Goal: Find specific page/section: Find specific page/section

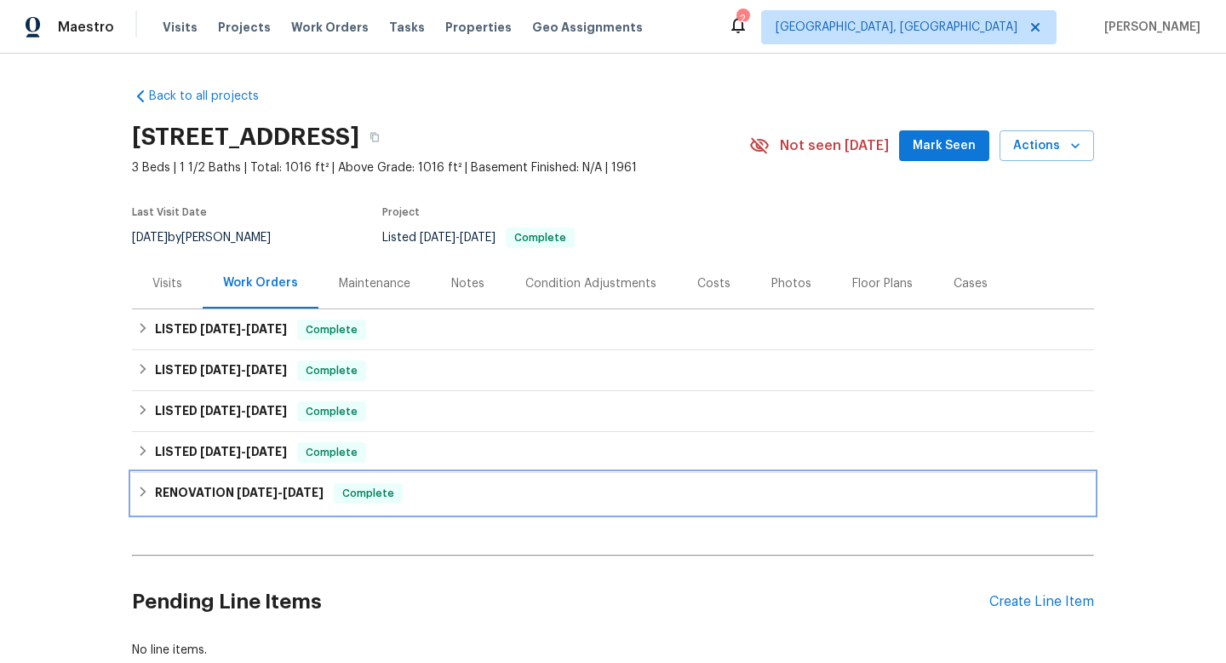
click at [140, 490] on icon at bounding box center [143, 491] width 12 height 12
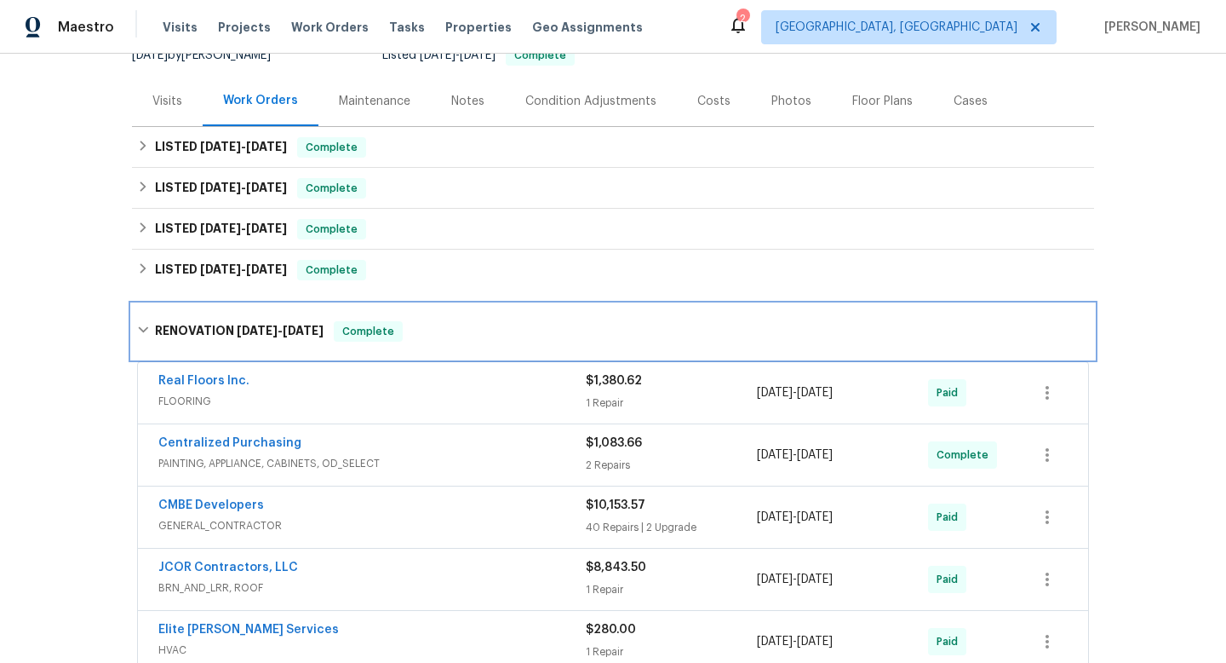
scroll to position [177, 0]
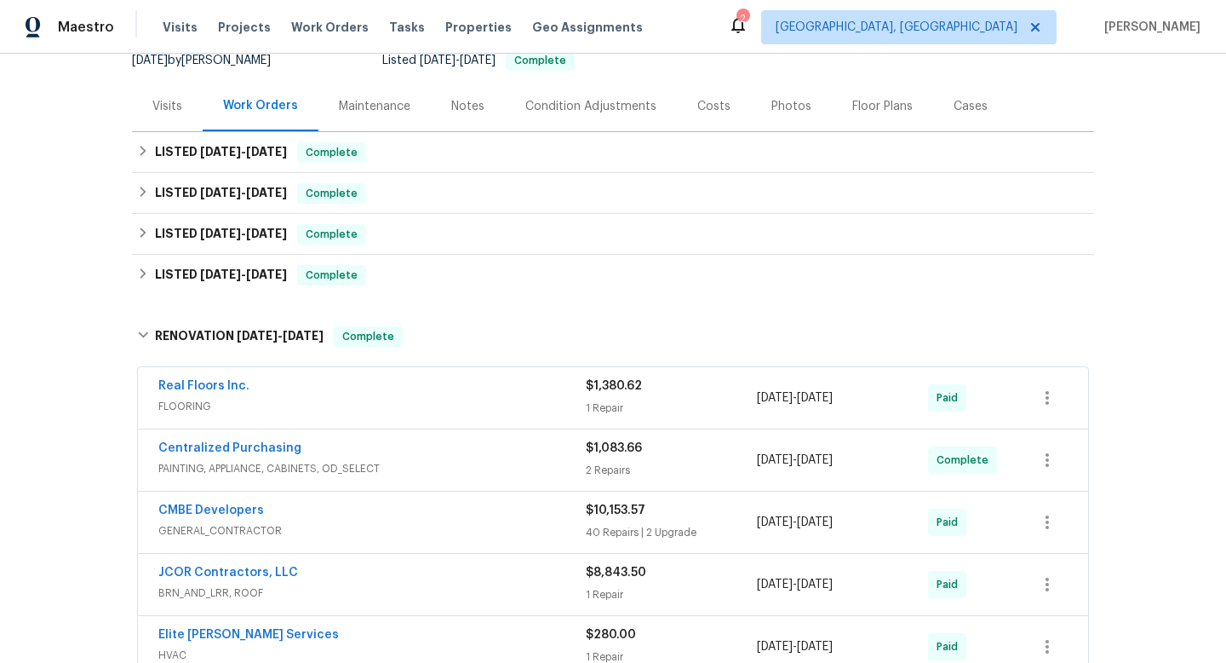
click at [171, 91] on div "Visits" at bounding box center [167, 106] width 71 height 50
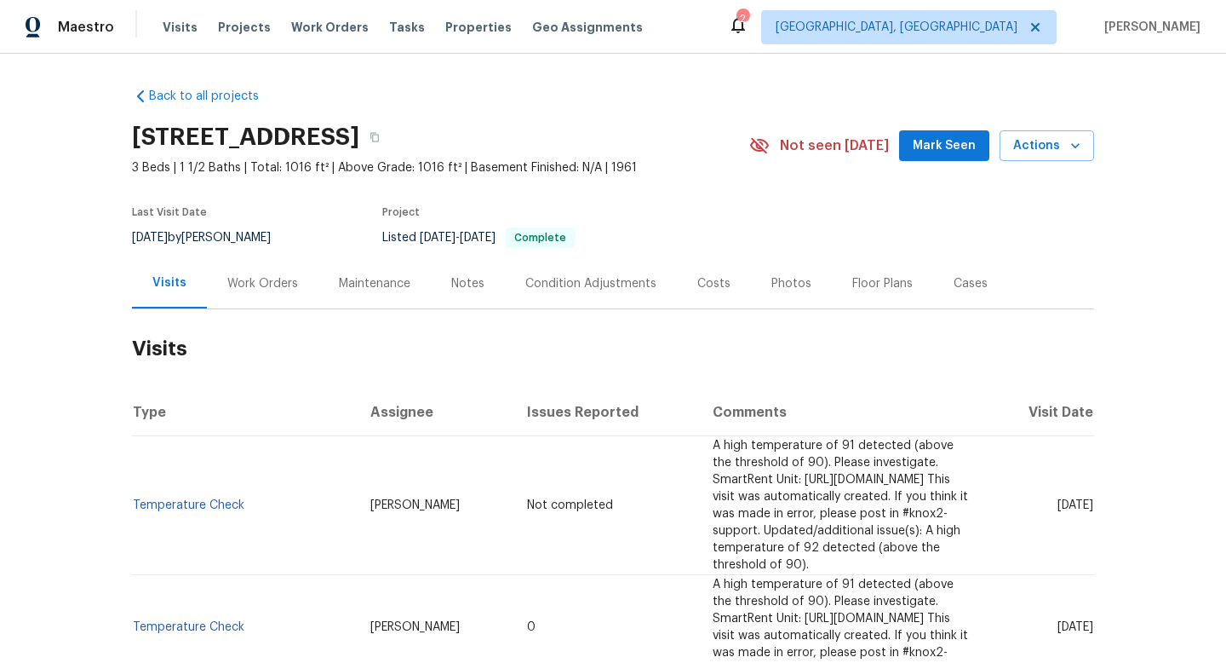
click at [273, 300] on div "Work Orders" at bounding box center [263, 283] width 112 height 50
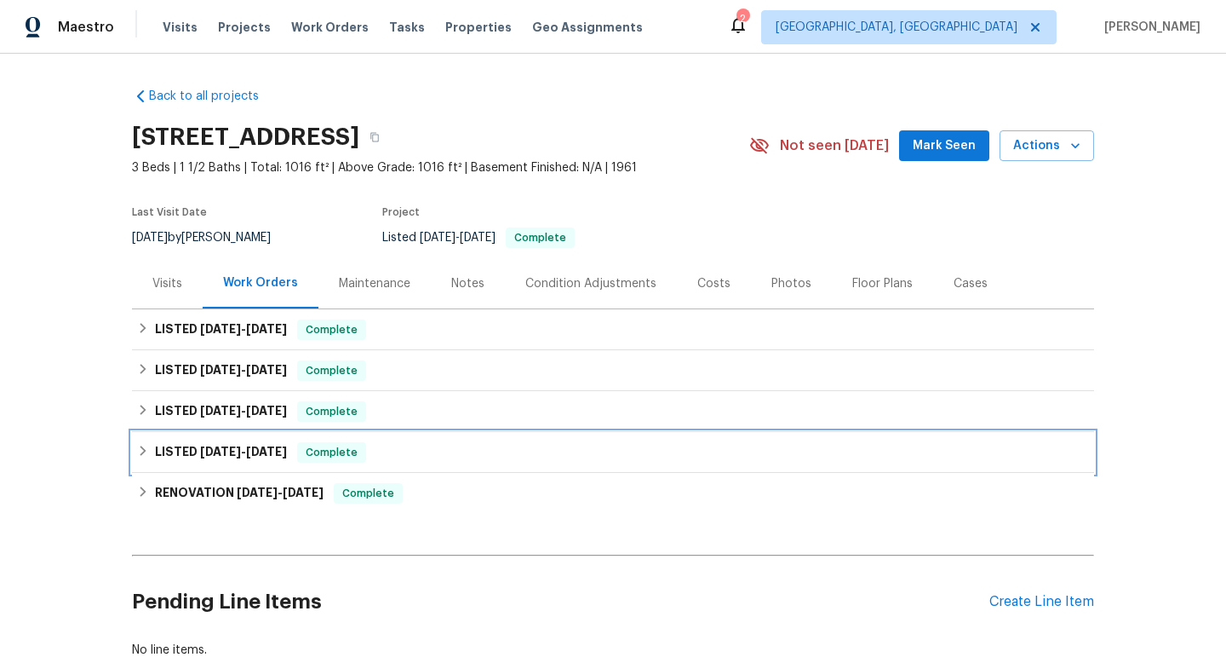
click at [145, 451] on icon at bounding box center [144, 450] width 6 height 10
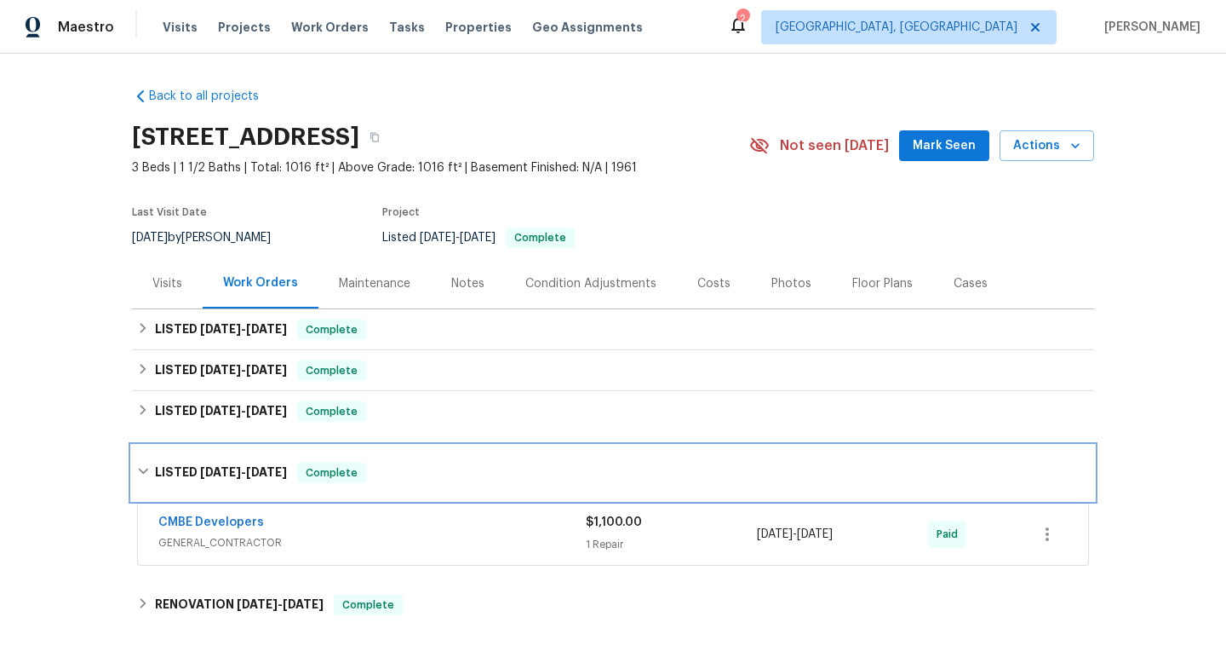
click at [145, 455] on div "LISTED [DATE] - [DATE] Complete" at bounding box center [613, 472] width 962 height 55
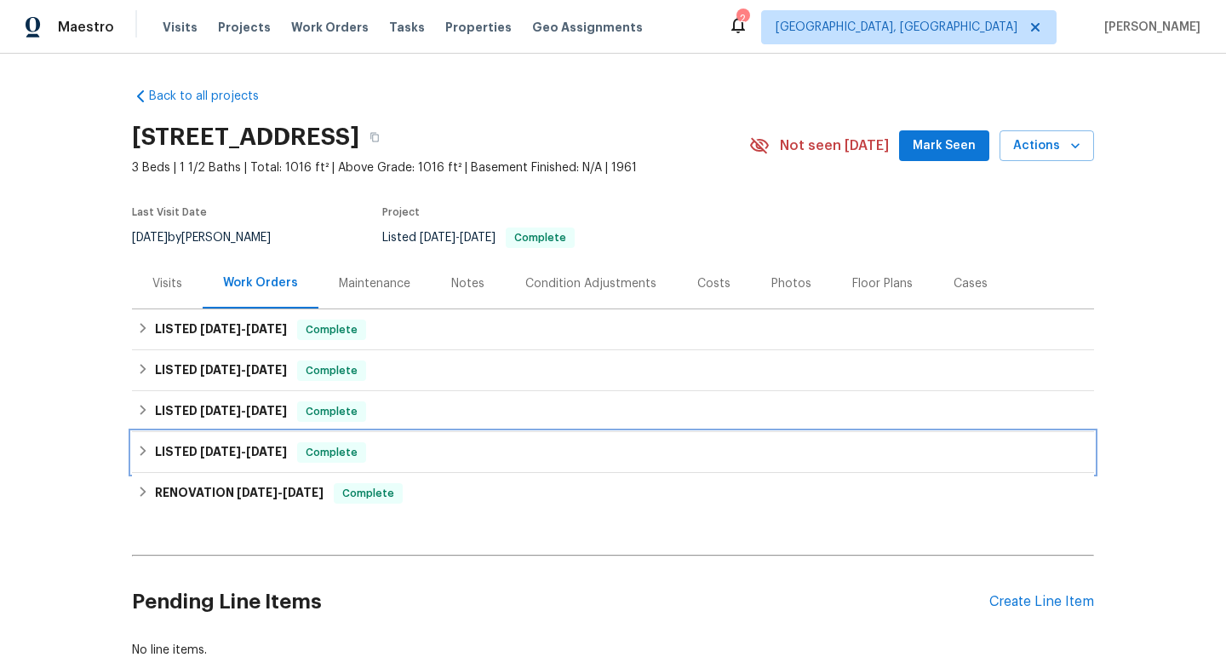
click at [145, 455] on icon at bounding box center [143, 451] width 12 height 12
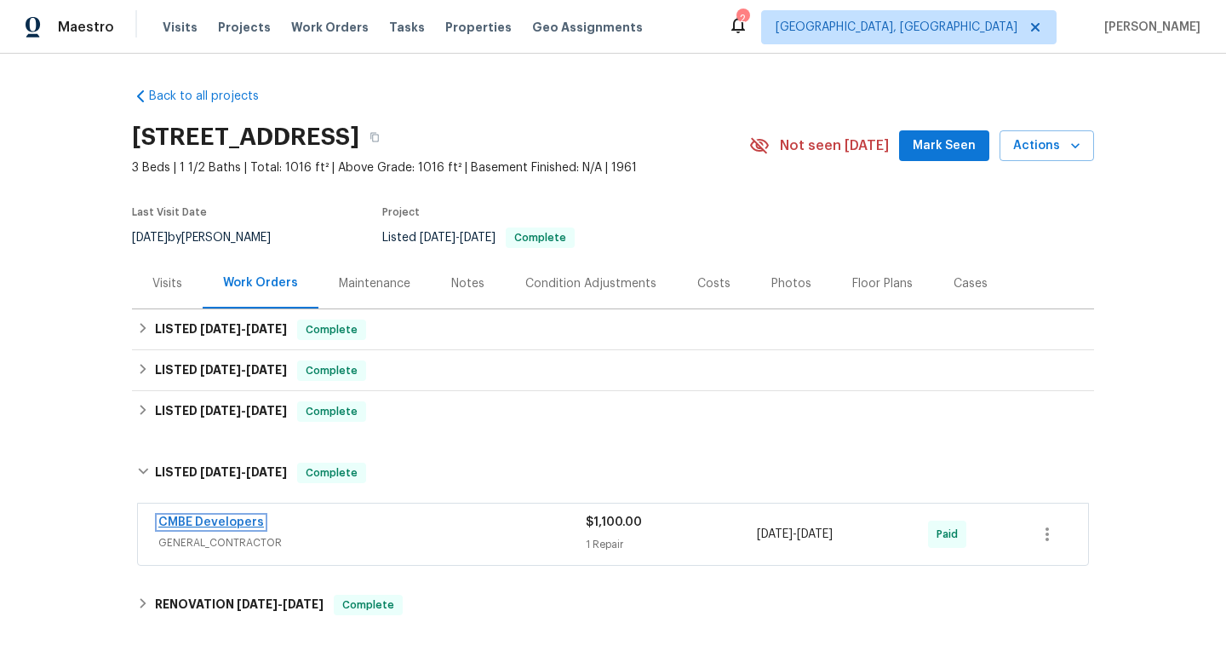
click at [198, 516] on link "CMBE Developers" at bounding box center [211, 522] width 106 height 12
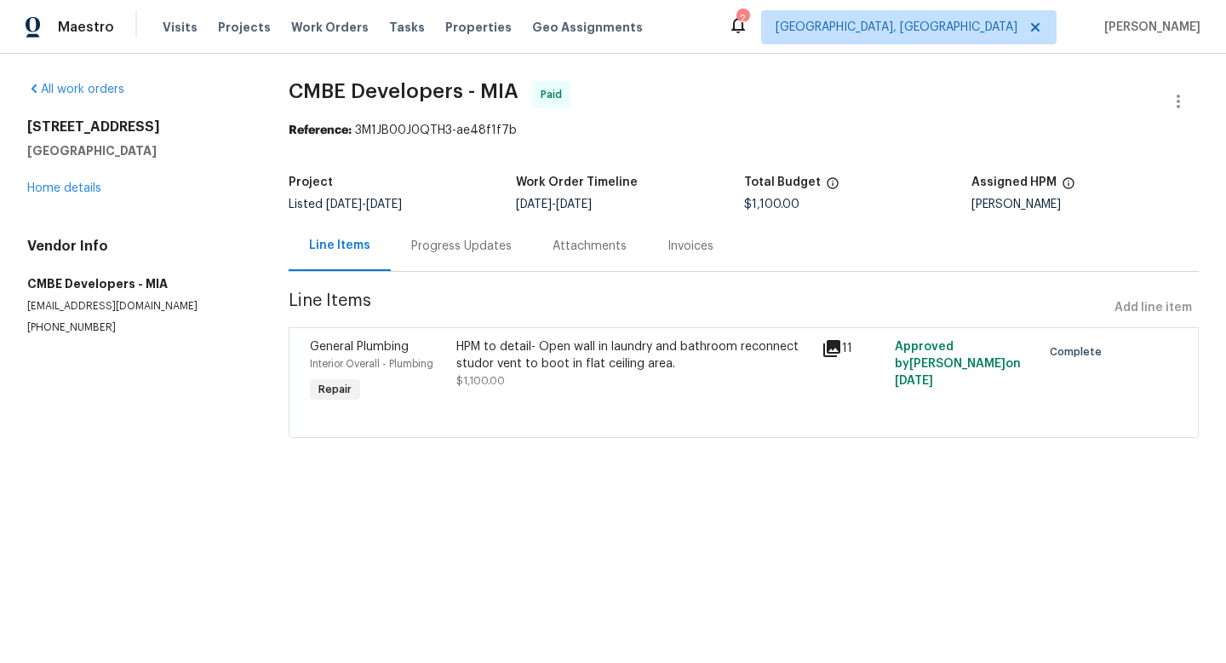
click at [841, 342] on icon at bounding box center [832, 348] width 20 height 20
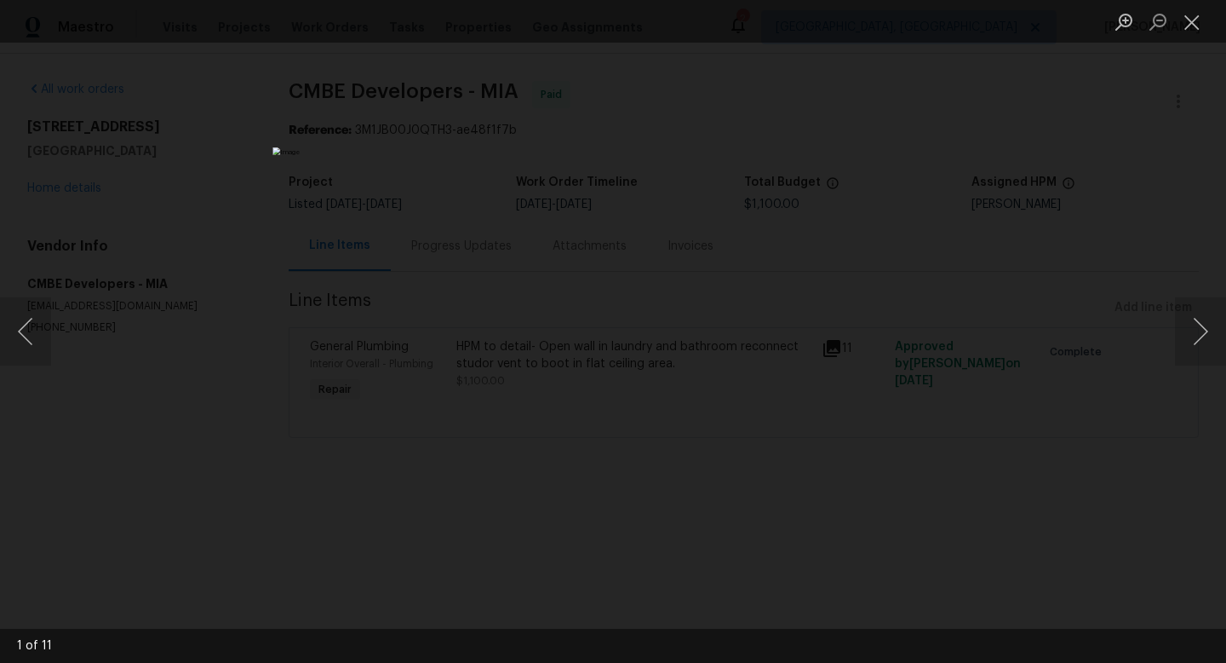
click at [902, 380] on div "Lightbox" at bounding box center [613, 331] width 1226 height 663
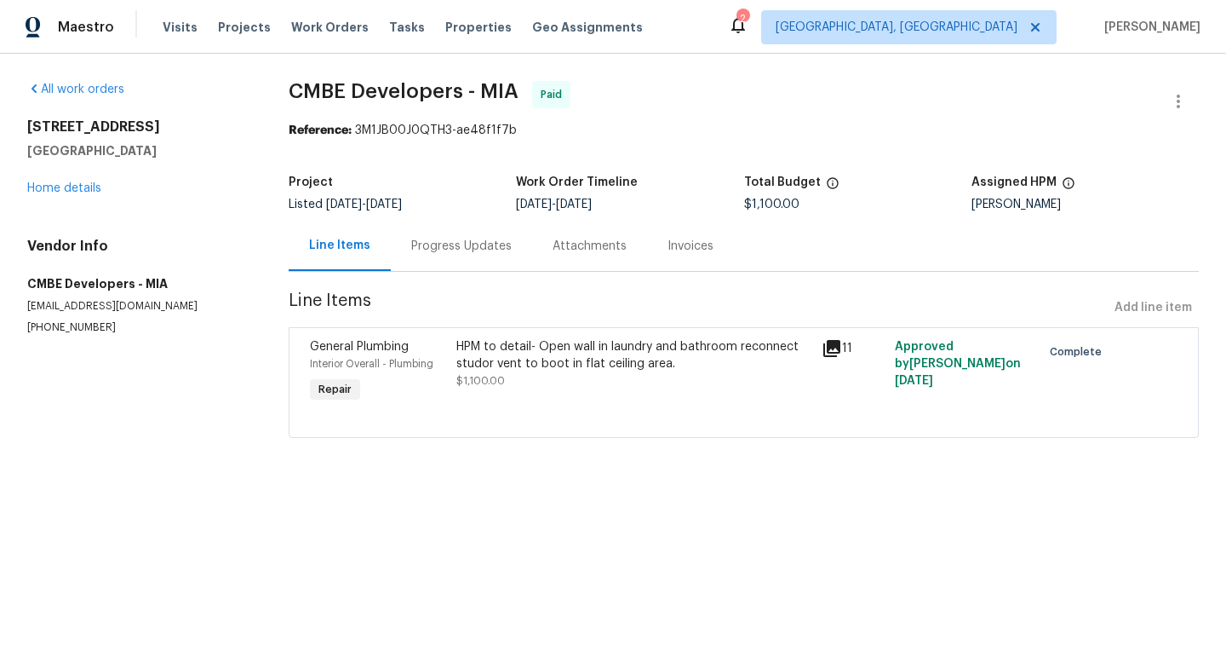
click at [315, 249] on div "Line Items" at bounding box center [339, 245] width 61 height 17
click at [65, 189] on link "Home details" at bounding box center [64, 188] width 74 height 12
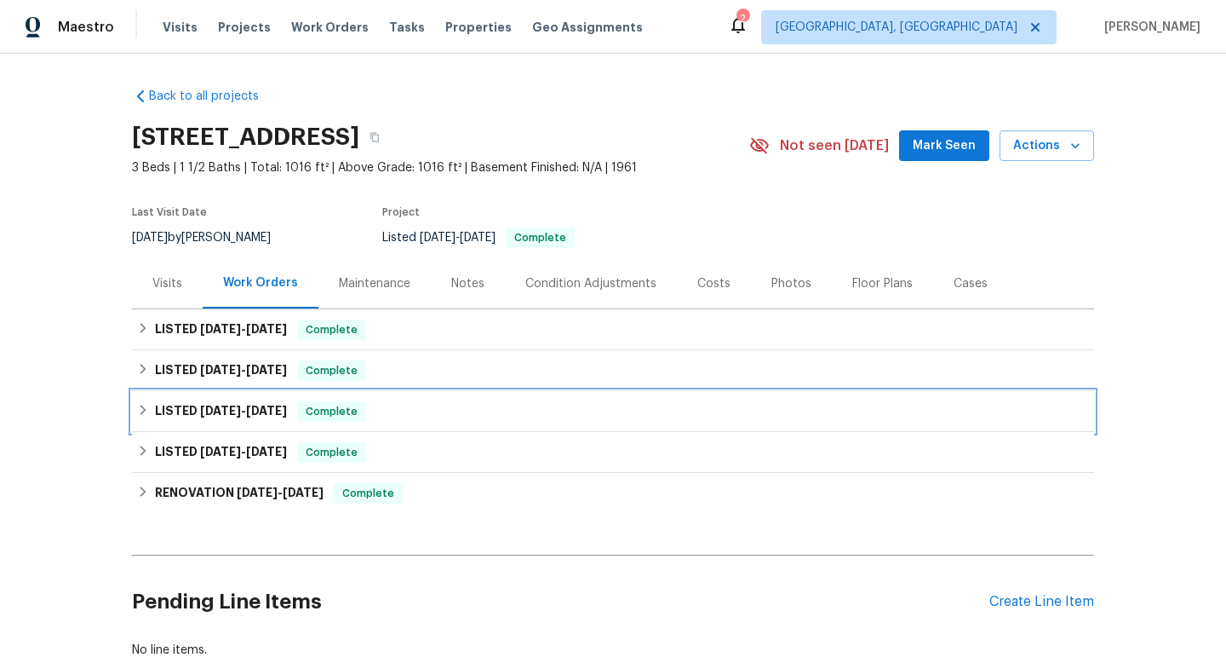
click at [138, 404] on icon at bounding box center [143, 410] width 12 height 12
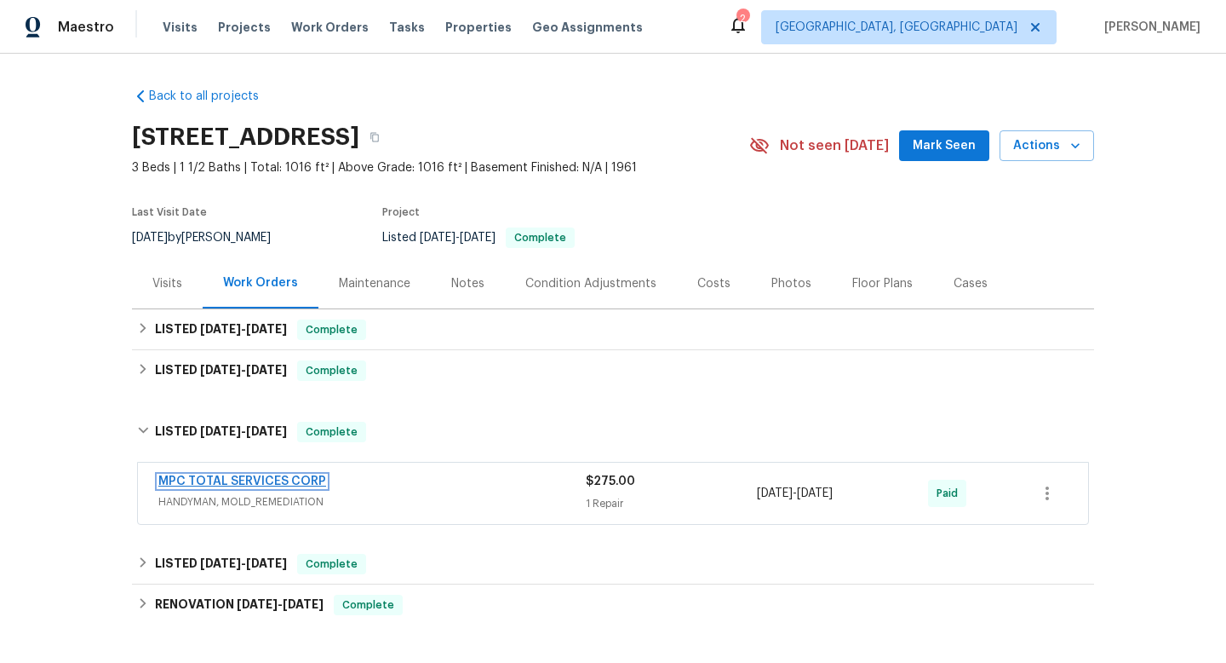
click at [211, 478] on link "MPC TOTAL SERVICES CORP" at bounding box center [242, 481] width 168 height 12
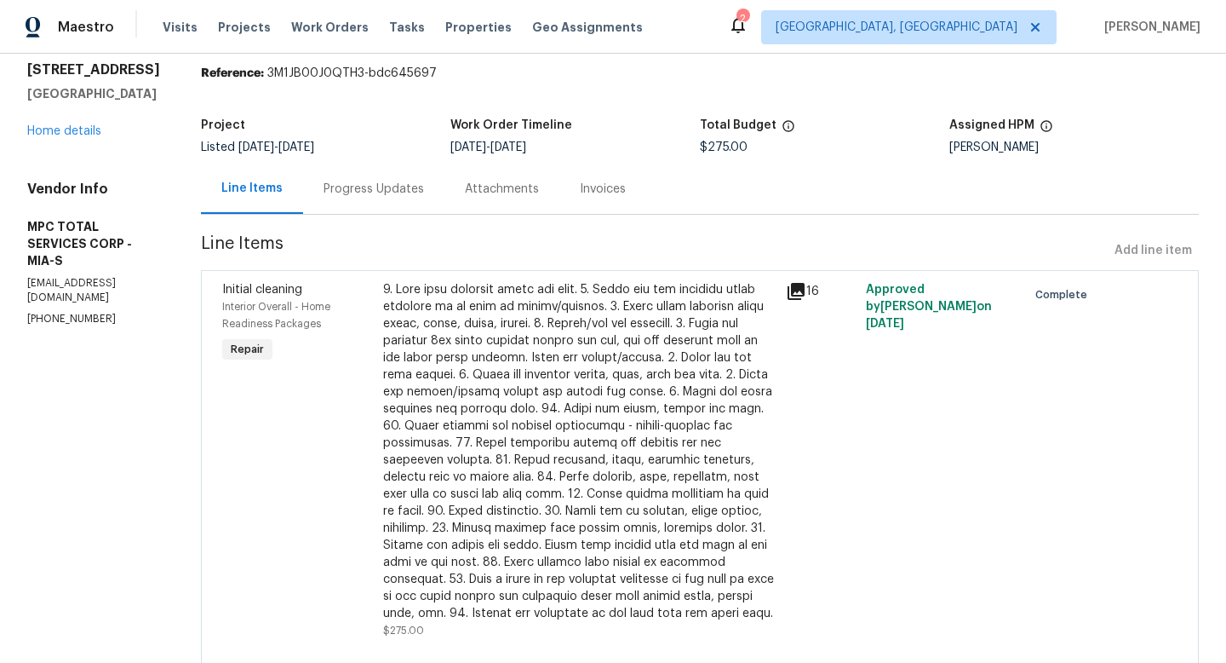
scroll to position [112, 0]
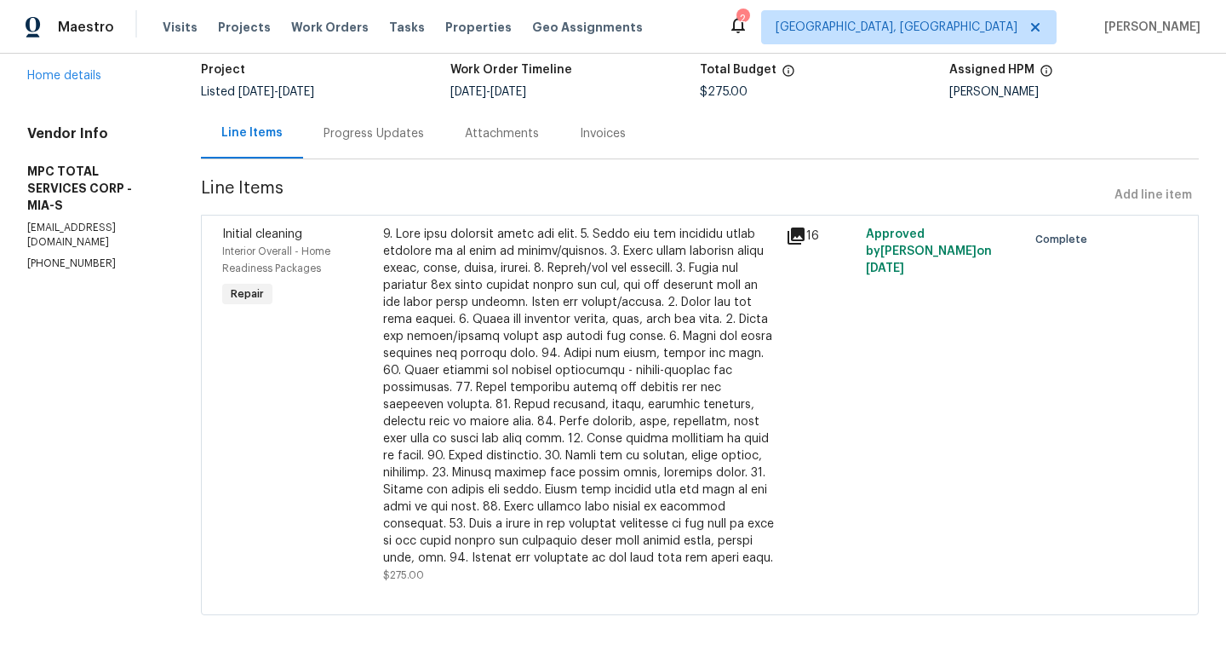
click at [800, 228] on icon at bounding box center [796, 235] width 17 height 17
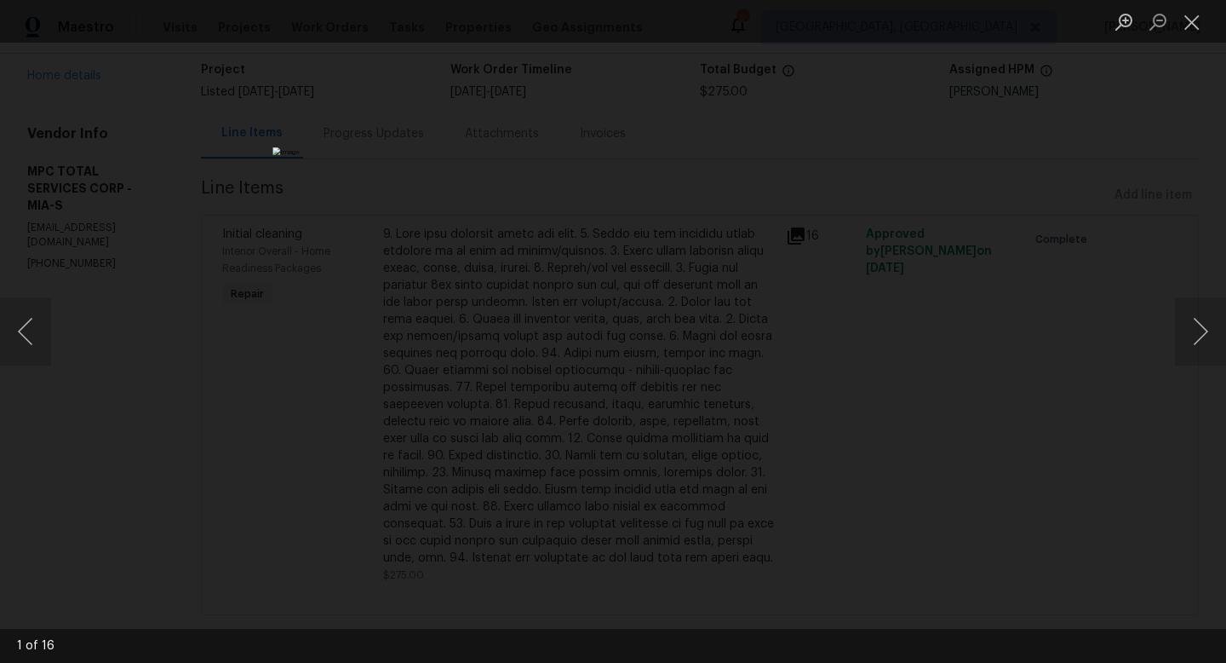
click at [1001, 431] on div "Lightbox" at bounding box center [613, 331] width 1226 height 663
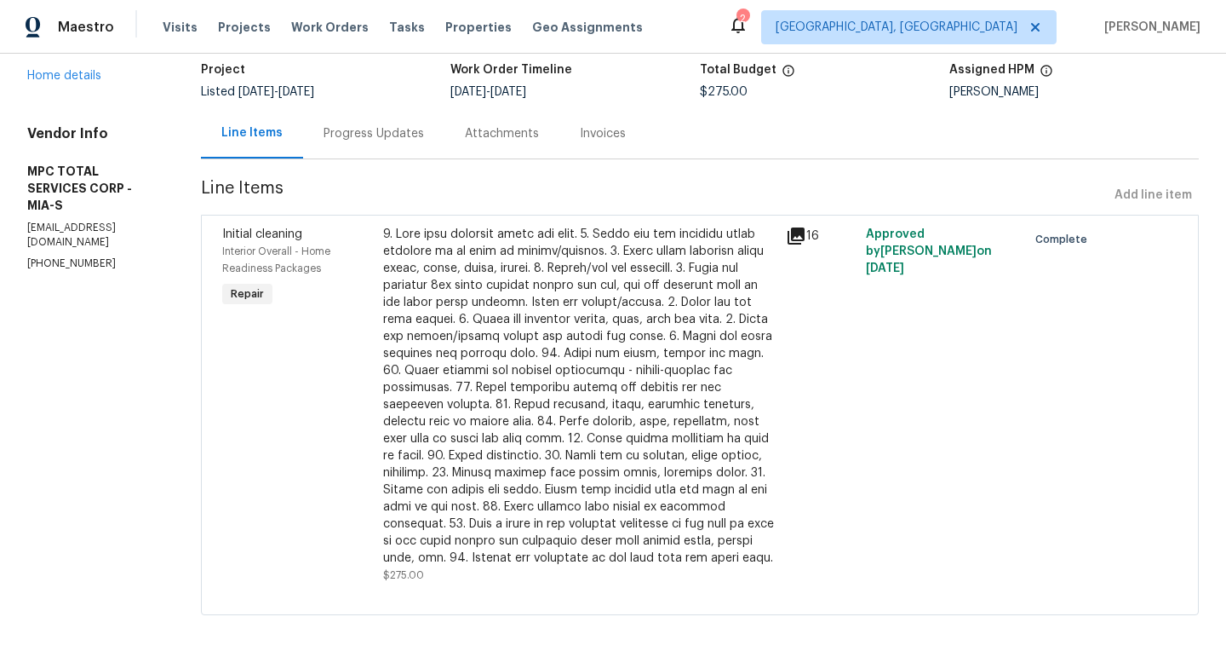
click at [276, 142] on div "Line Items" at bounding box center [252, 133] width 102 height 50
click at [70, 83] on div "[STREET_ADDRESS] Home details" at bounding box center [93, 45] width 133 height 78
click at [69, 77] on link "Home details" at bounding box center [64, 76] width 74 height 12
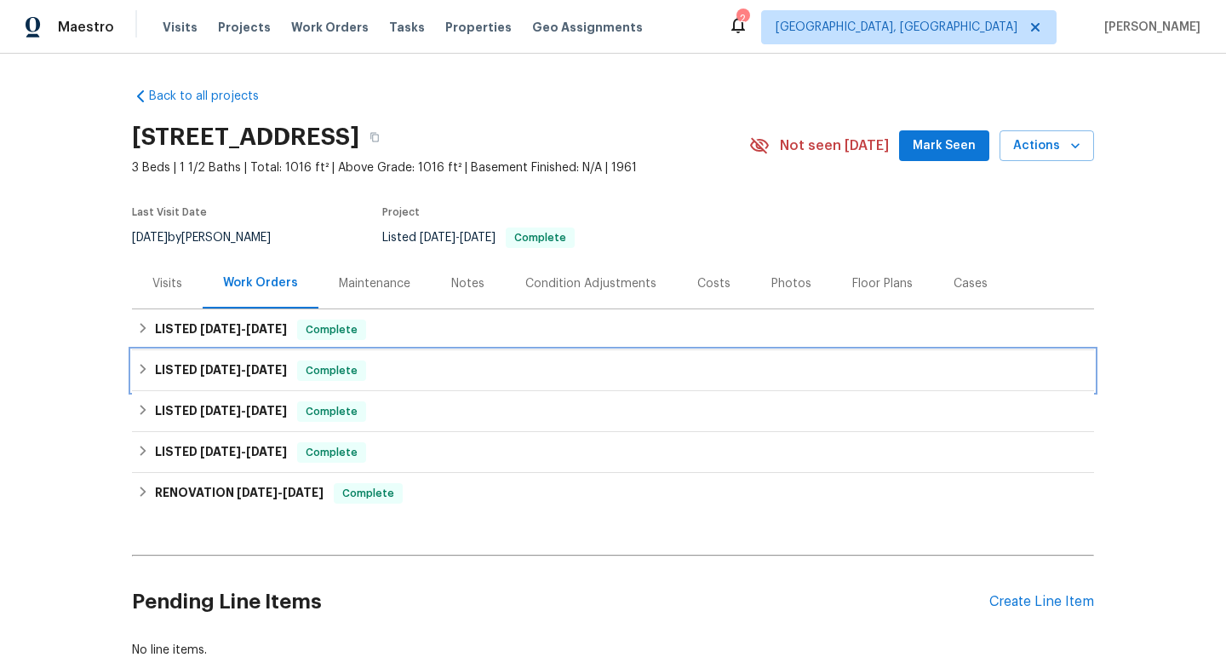
click at [150, 376] on div "LISTED [DATE] - [DATE] Complete" at bounding box center [613, 370] width 952 height 20
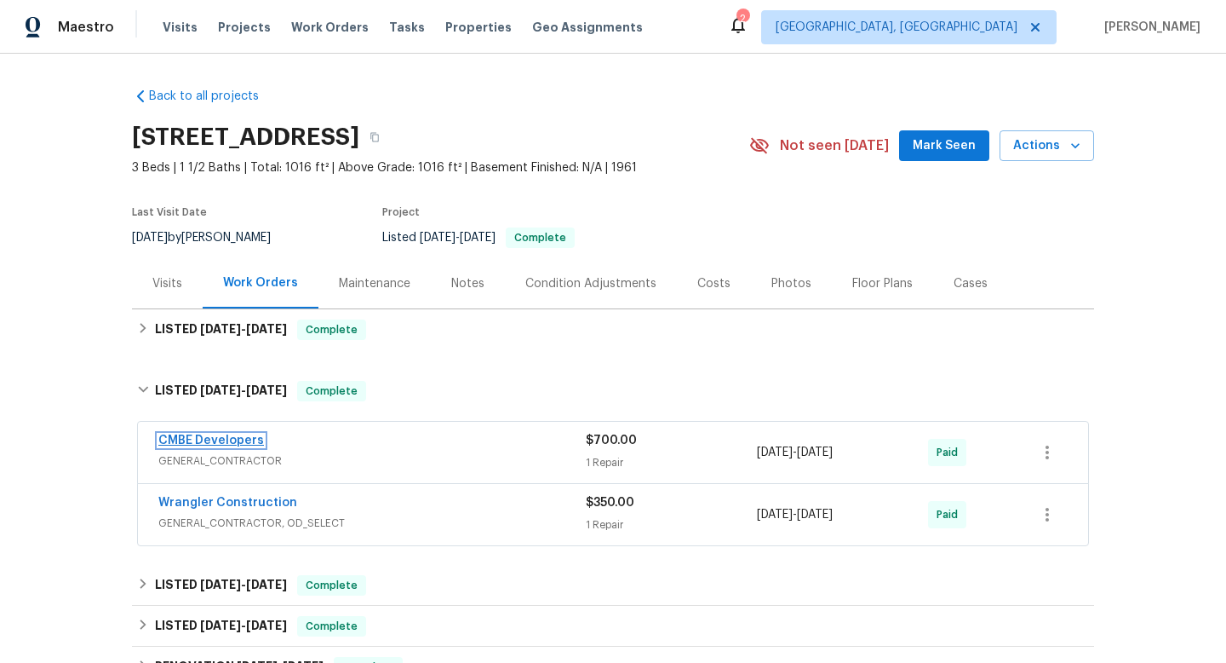
click at [198, 436] on link "CMBE Developers" at bounding box center [211, 440] width 106 height 12
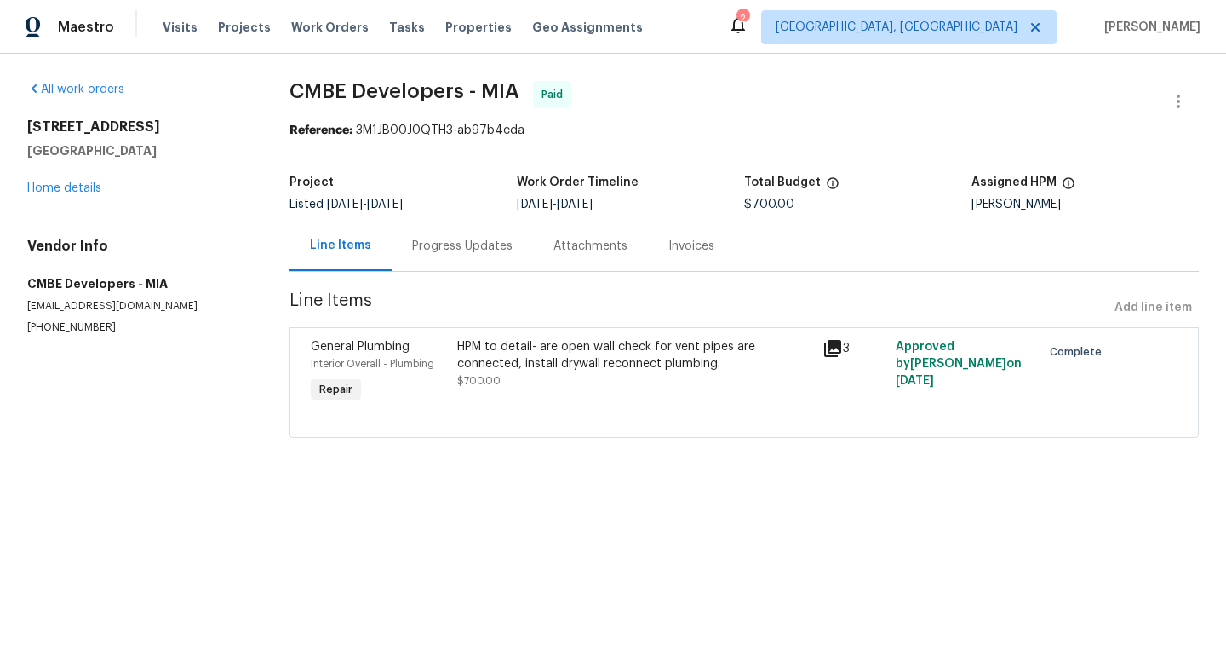
click at [830, 349] on icon at bounding box center [833, 348] width 20 height 20
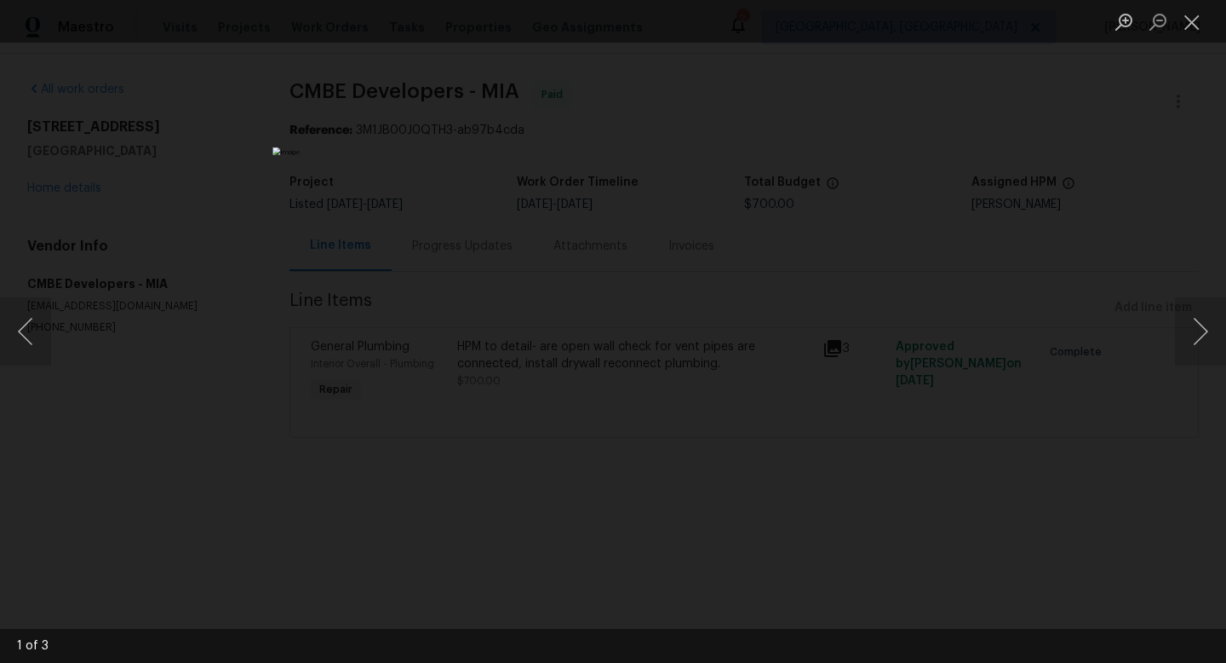
click at [987, 384] on div "Lightbox" at bounding box center [613, 331] width 1226 height 663
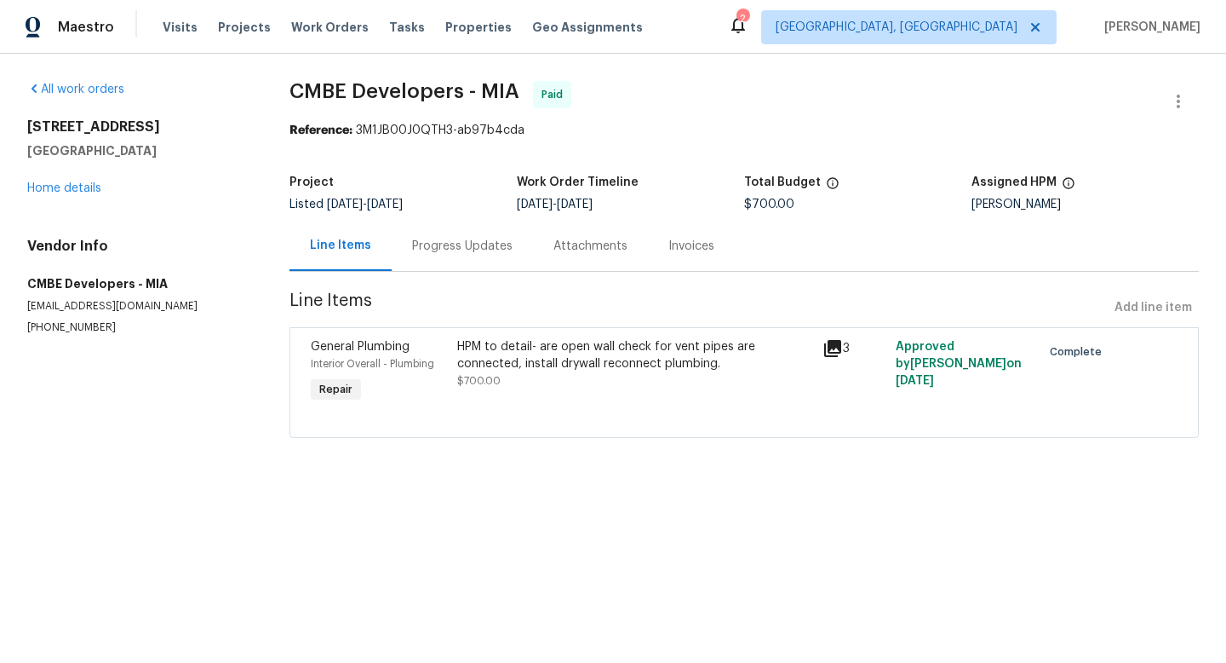
click at [841, 335] on div "3" at bounding box center [854, 372] width 73 height 78
click at [70, 195] on div "[STREET_ADDRESS] Home details" at bounding box center [137, 157] width 221 height 78
click at [70, 189] on link "Home details" at bounding box center [64, 188] width 74 height 12
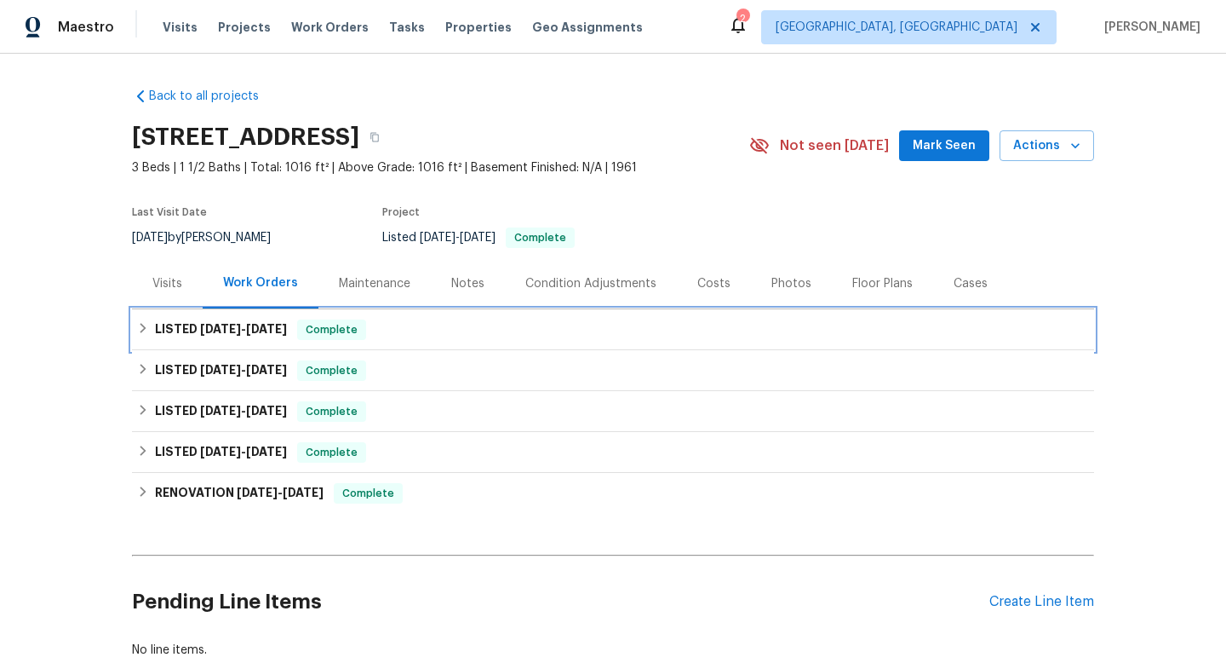
click at [197, 327] on h6 "LISTED [DATE] - [DATE]" at bounding box center [221, 329] width 132 height 20
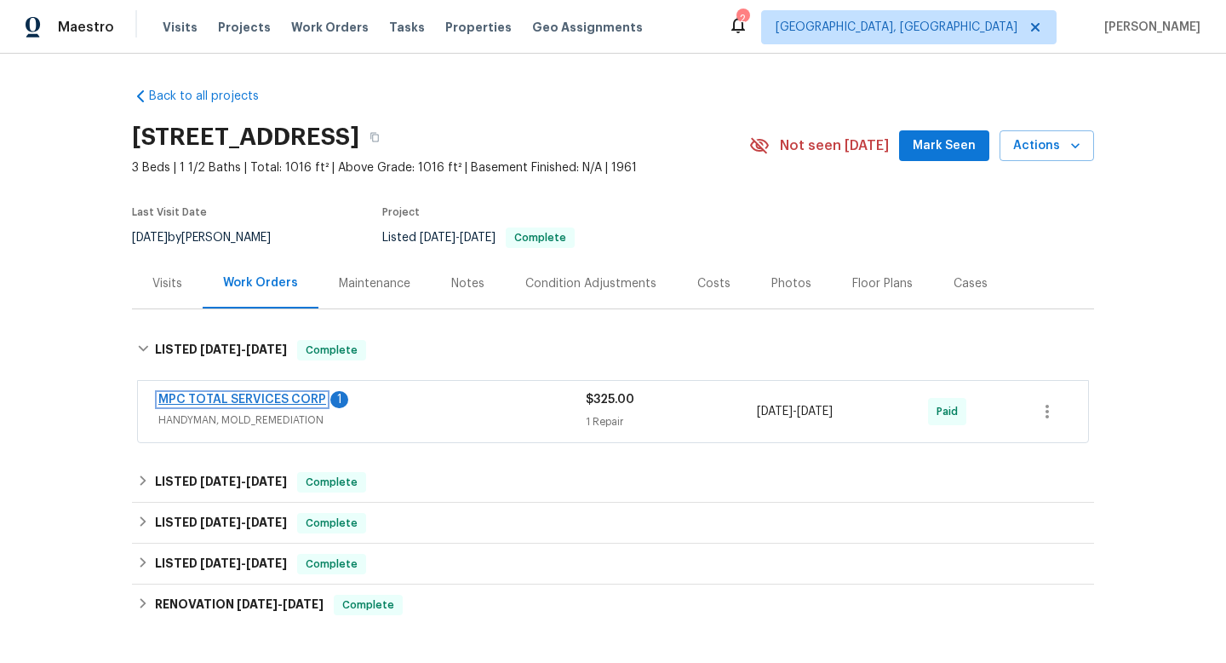
click at [225, 395] on link "MPC TOTAL SERVICES CORP" at bounding box center [242, 399] width 168 height 12
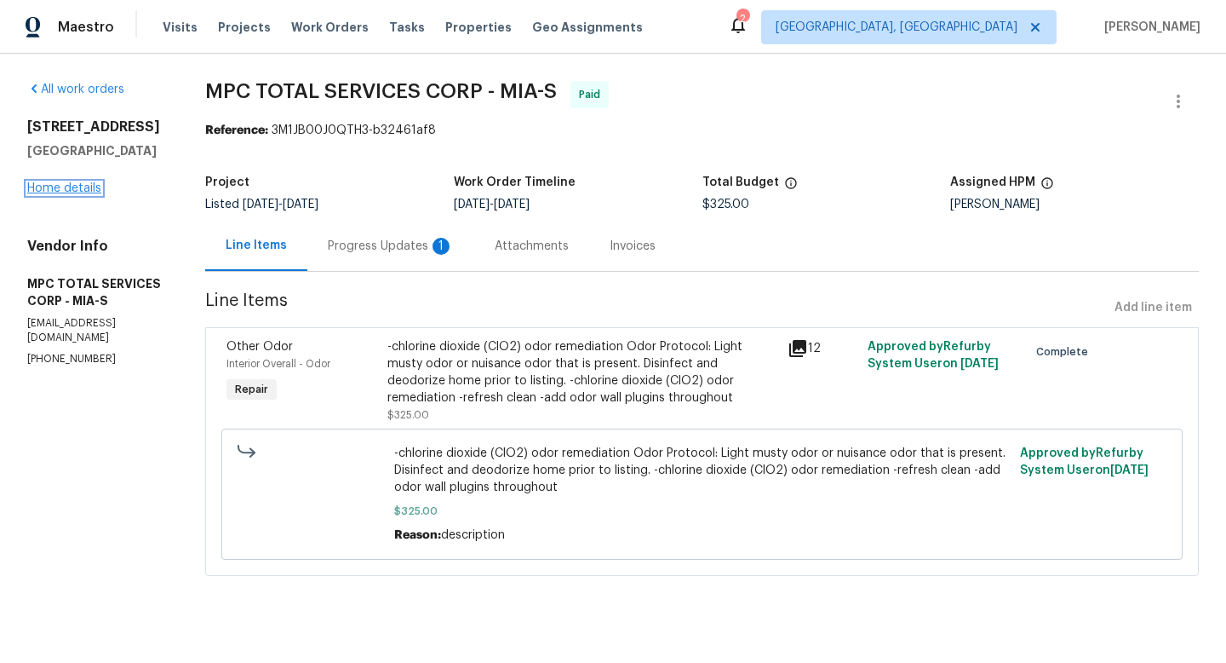
click at [77, 189] on link "Home details" at bounding box center [64, 188] width 74 height 12
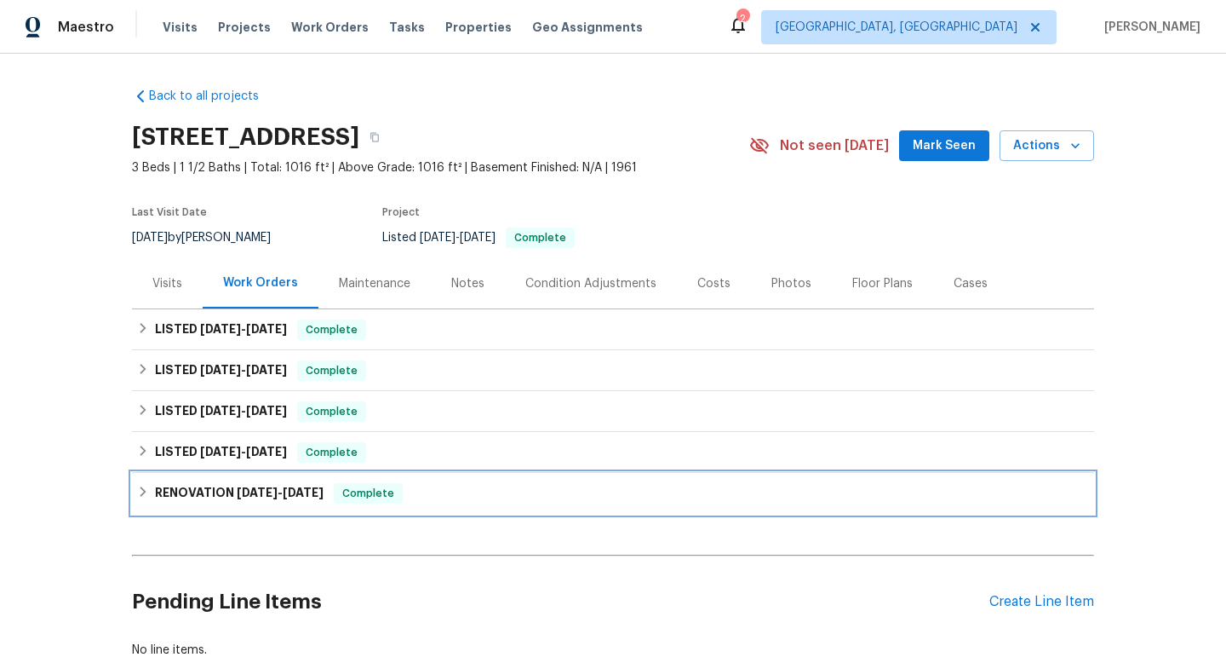
click at [141, 487] on icon at bounding box center [144, 491] width 6 height 10
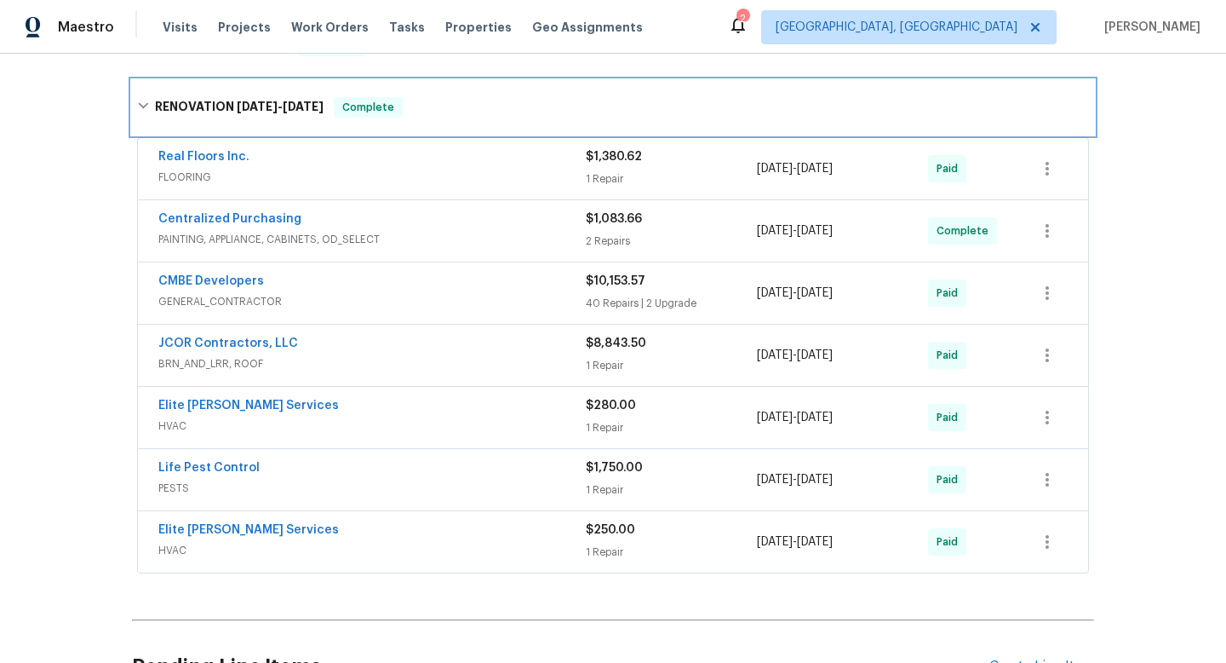
scroll to position [402, 0]
